Goal: Transaction & Acquisition: Book appointment/travel/reservation

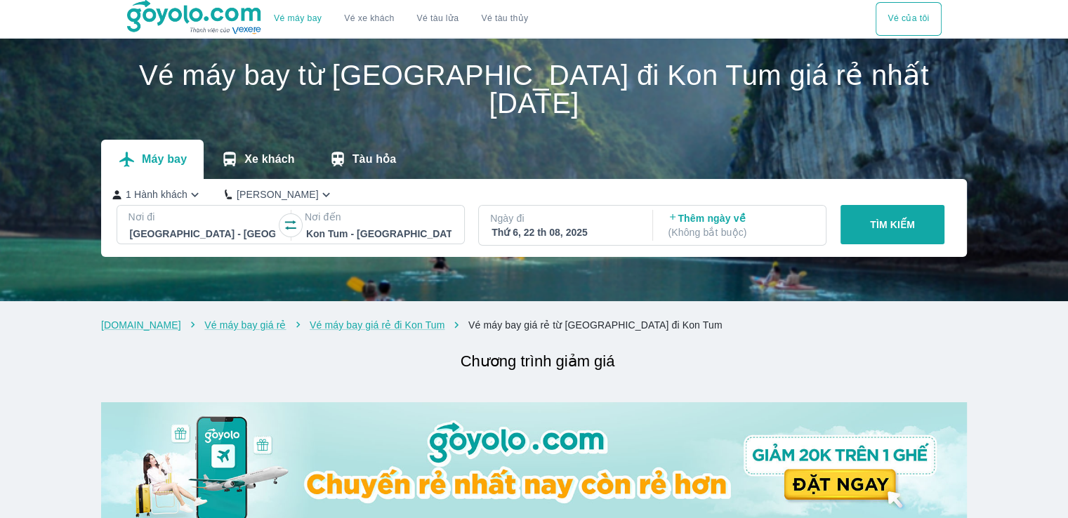
click at [535, 231] on div "Thứ 6, 22 th 08, 2025" at bounding box center [563, 232] width 145 height 14
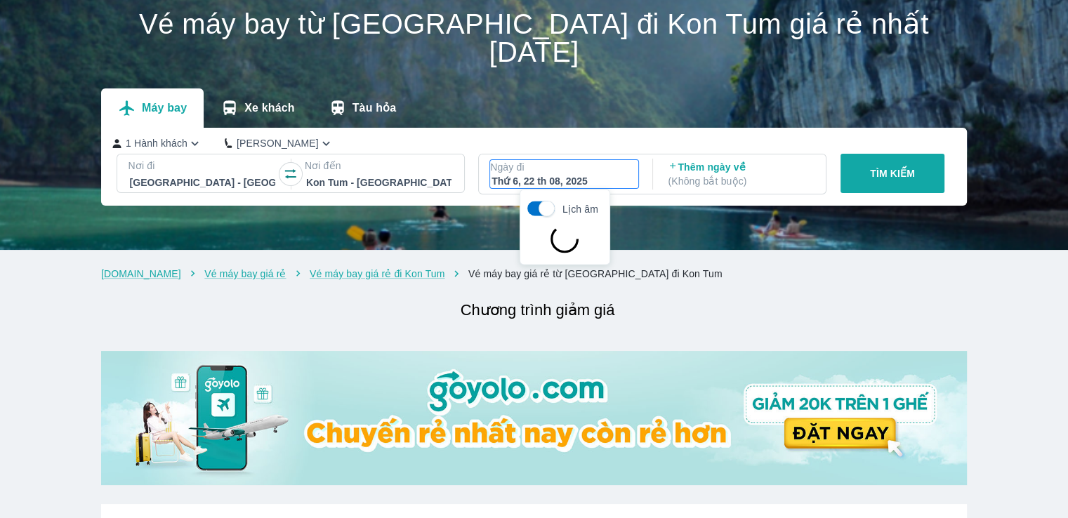
scroll to position [81, 0]
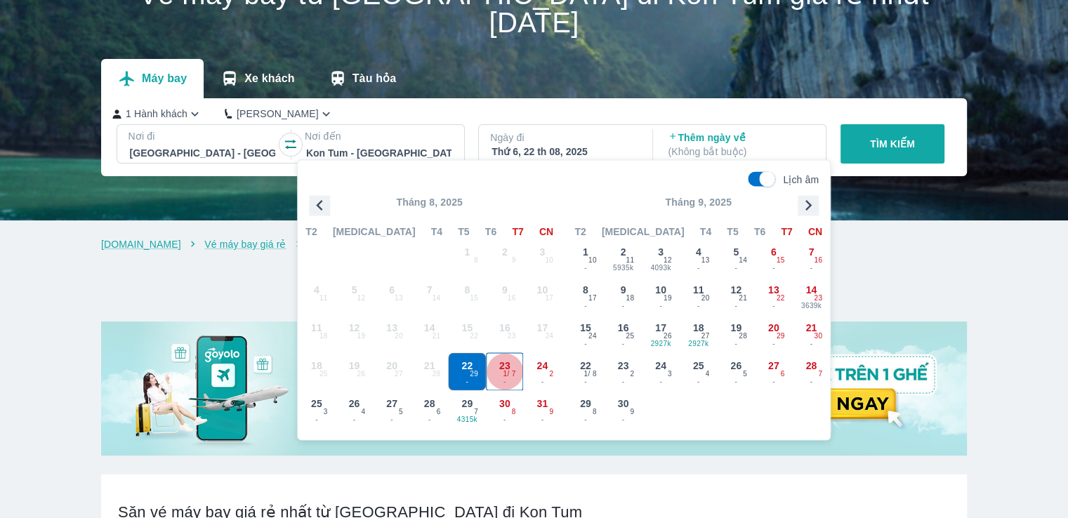
click at [508, 367] on span "23" at bounding box center [504, 366] width 11 height 14
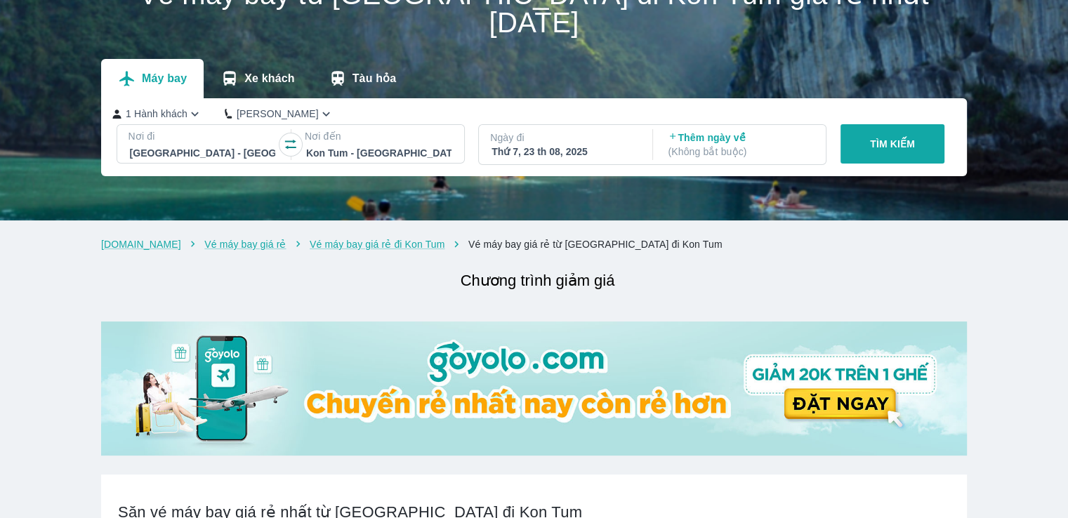
click at [767, 150] on p "( Không bắt buộc )" at bounding box center [740, 152] width 145 height 14
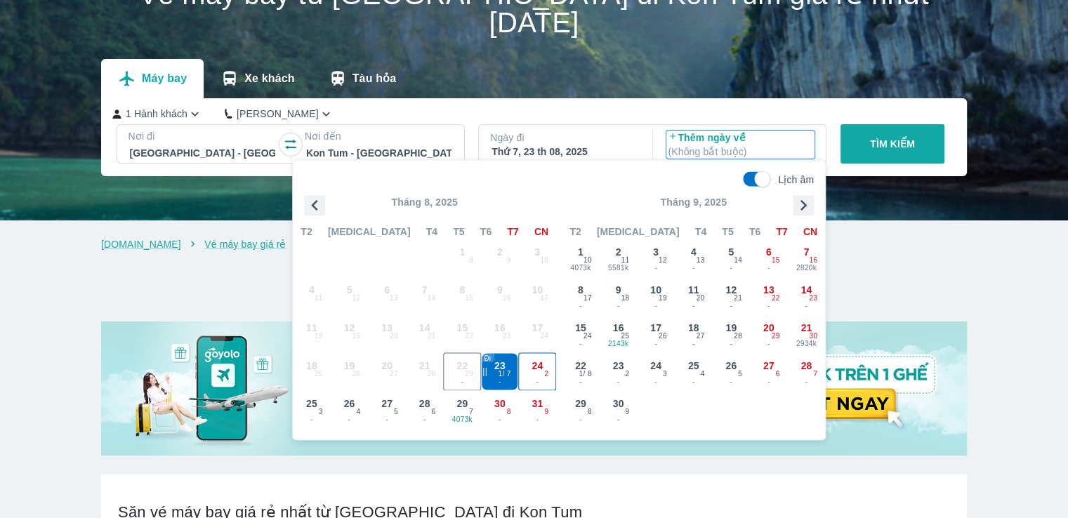
click at [543, 365] on span "24" at bounding box center [537, 366] width 11 height 14
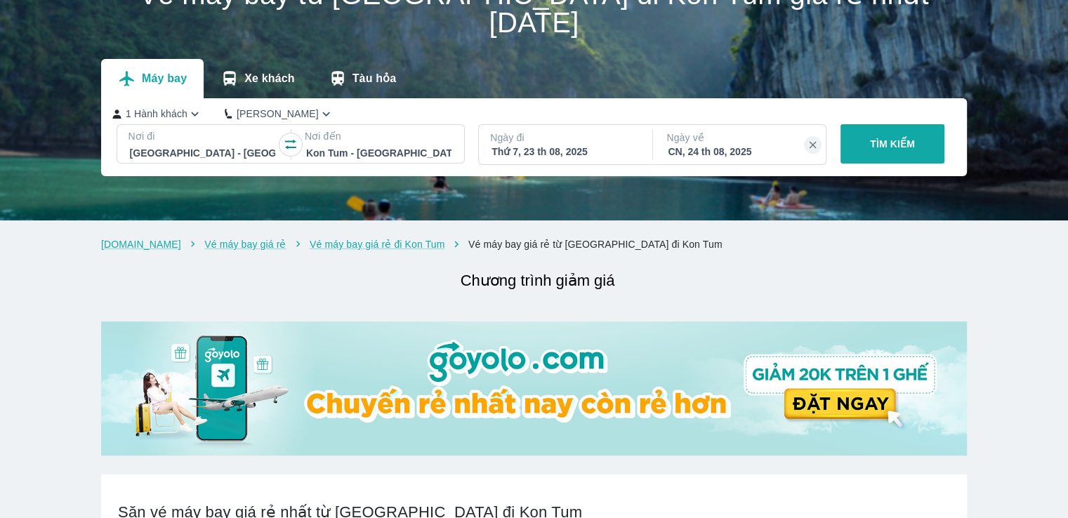
click at [892, 147] on p "TÌM KIẾM" at bounding box center [892, 144] width 45 height 14
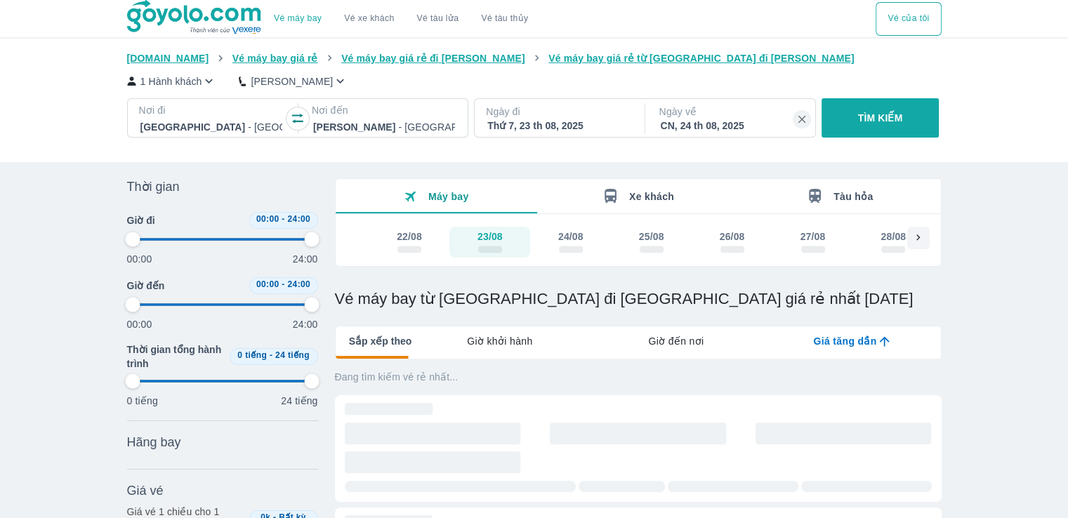
click at [418, 127] on div at bounding box center [384, 127] width 142 height 17
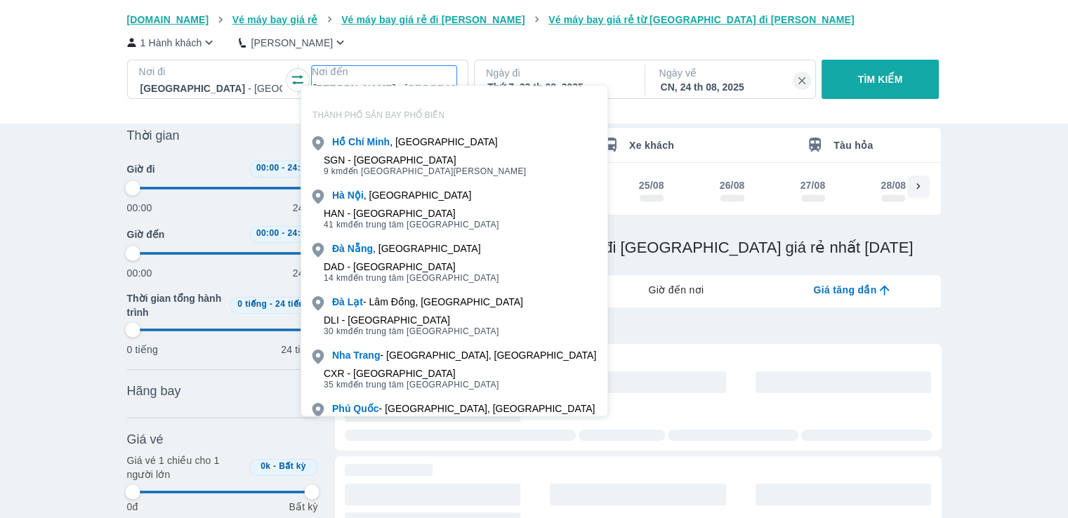
scroll to position [81, 0]
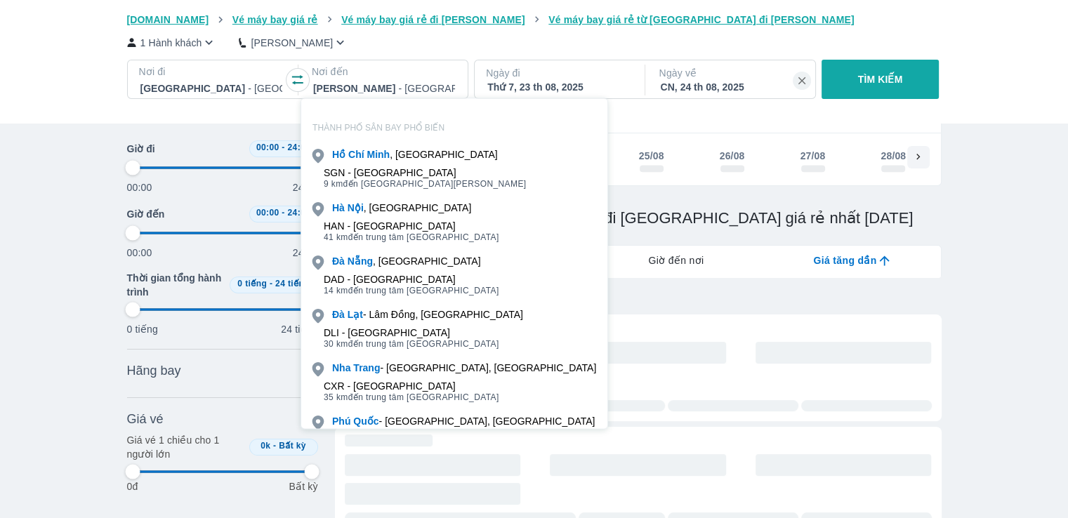
click at [634, 120] on div "[DOMAIN_NAME] Vé máy bay giá rẻ Vé máy bay giá rẻ đi [GEOGRAPHIC_DATA] Vé máy b…" at bounding box center [534, 61] width 1068 height 123
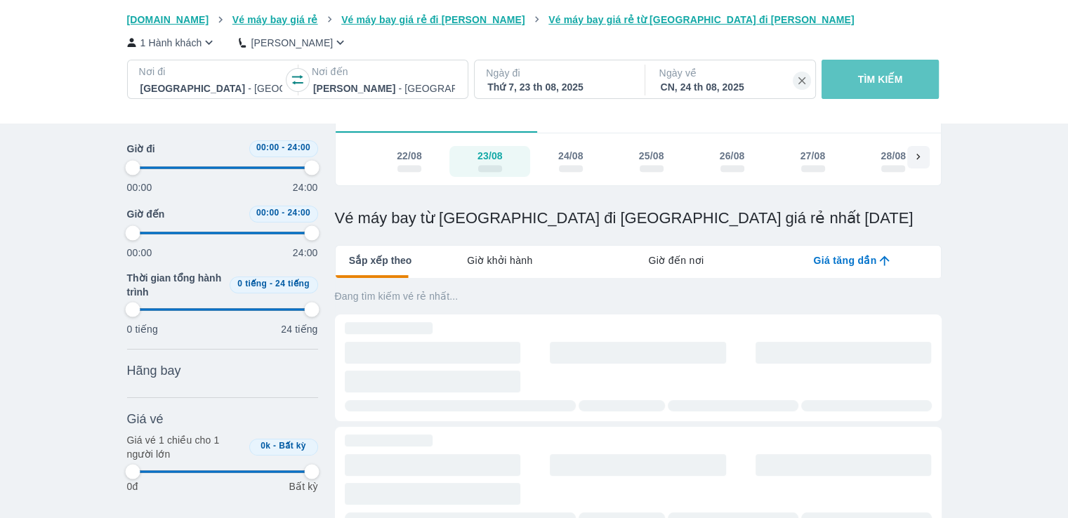
click at [895, 82] on p "TÌM KIẾM" at bounding box center [880, 79] width 45 height 14
type input "97.9166666666667"
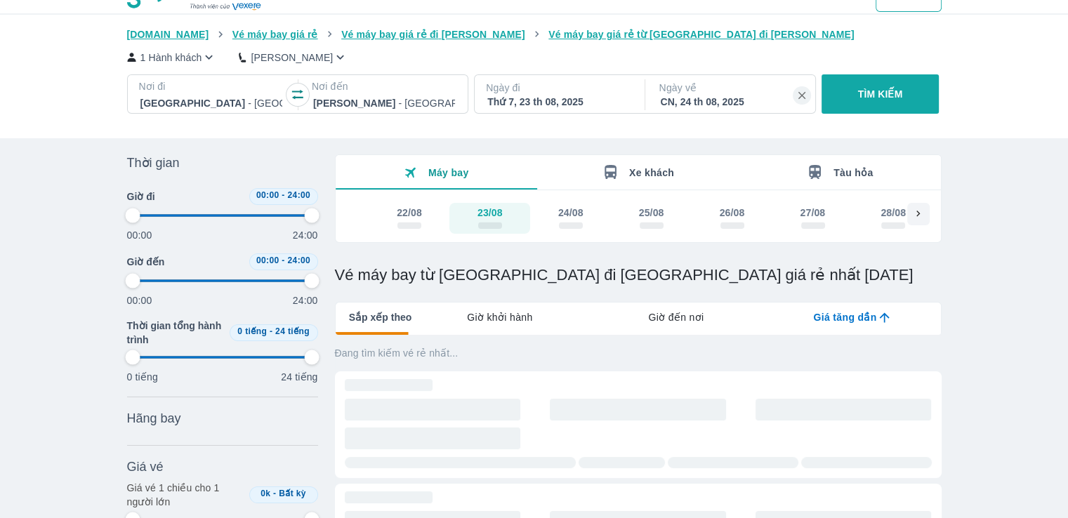
scroll to position [0, 0]
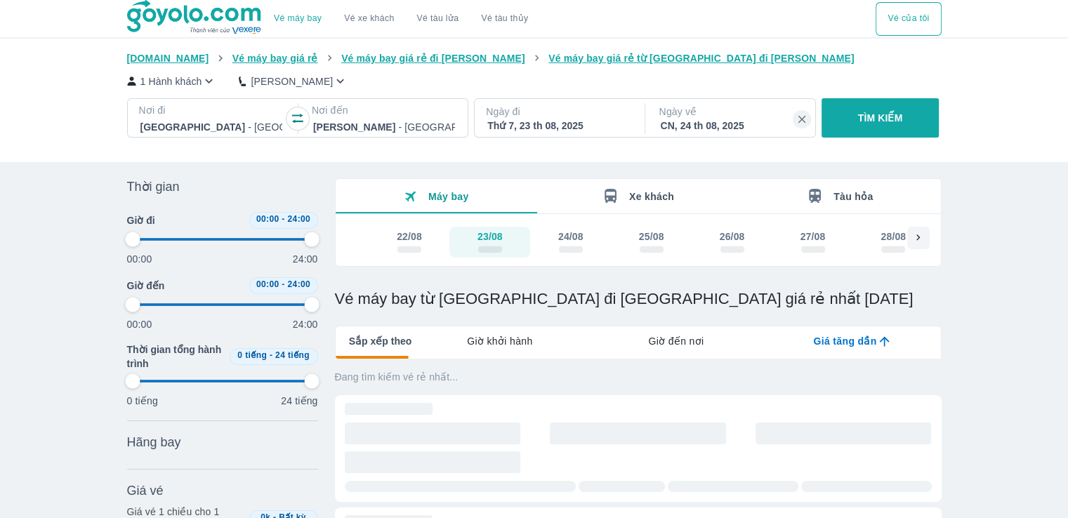
type input "97.9166666666667"
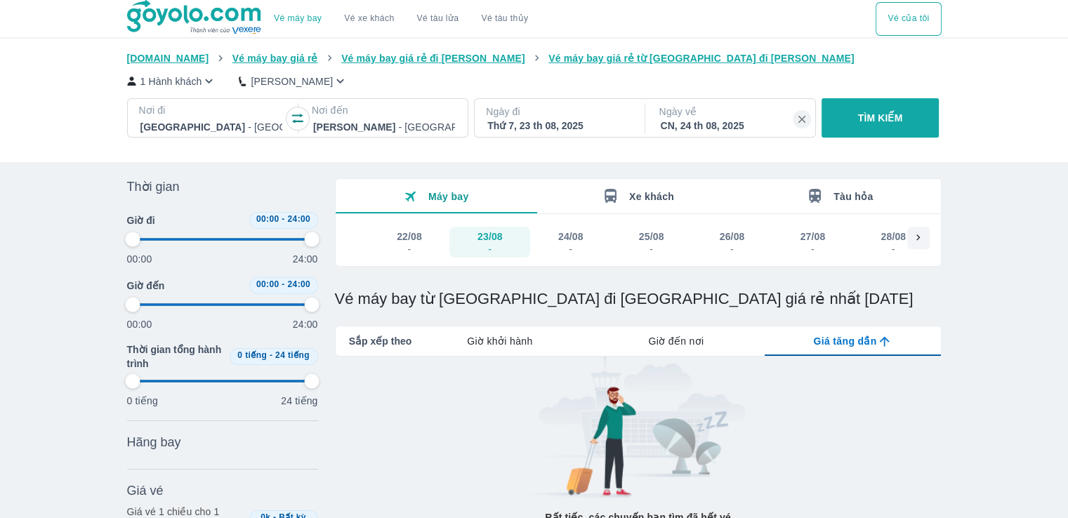
type input "97.9166666666667"
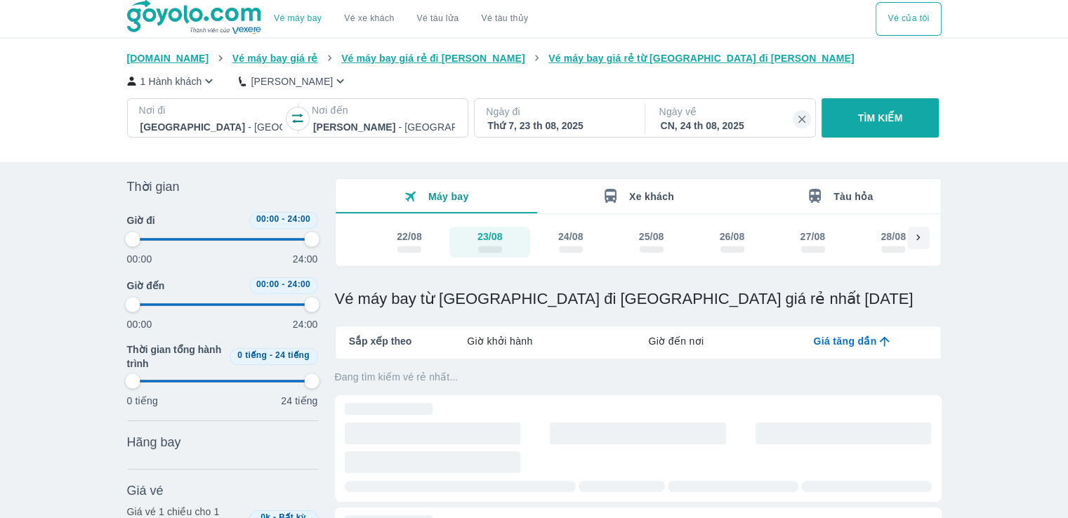
type input "97.9166666666667"
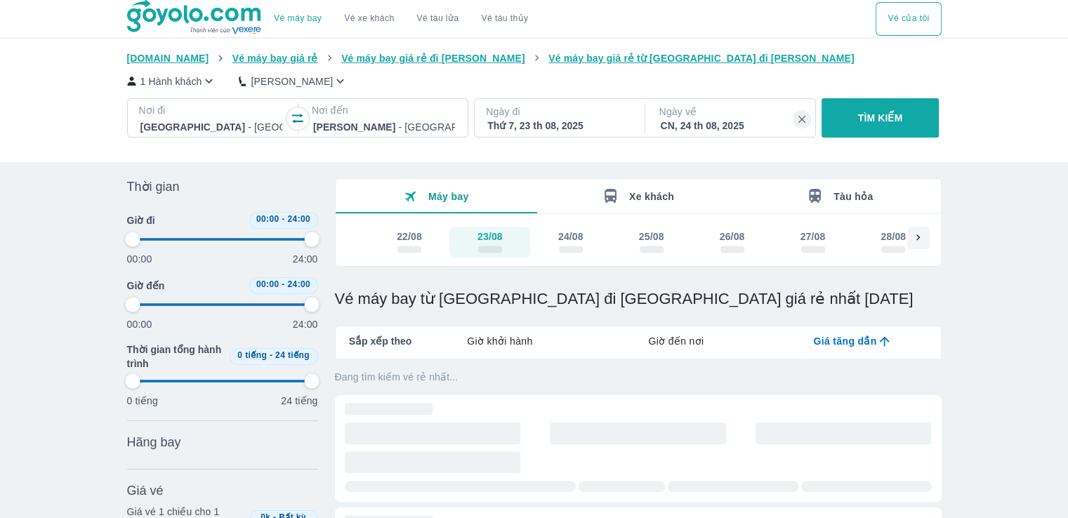
type input "97.9166666666667"
